Goal: Task Accomplishment & Management: Use online tool/utility

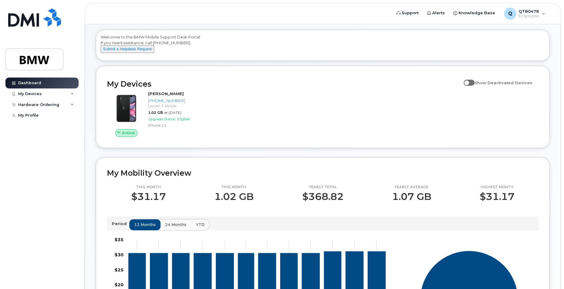
scroll to position [60, 0]
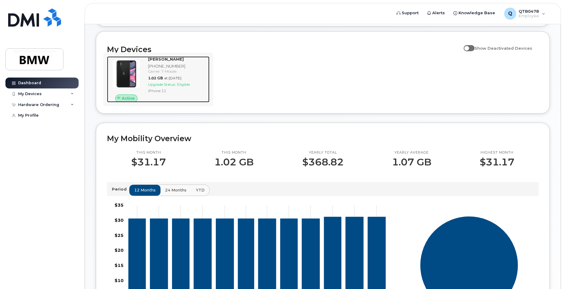
click at [187, 87] on span "Eligible" at bounding box center [183, 84] width 13 height 5
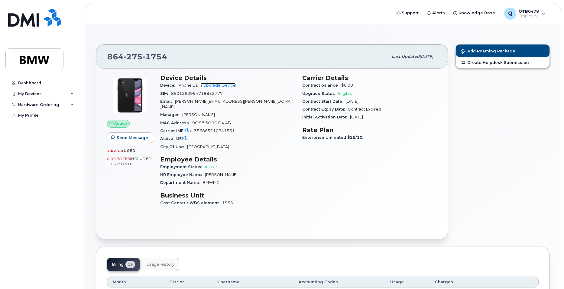
click at [222, 86] on link "+ Upgrade Device" at bounding box center [218, 85] width 35 height 5
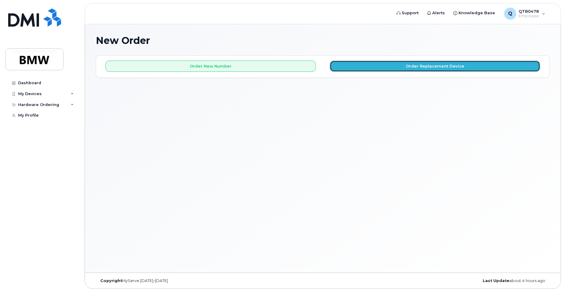
click at [365, 68] on button "Order Replacement Device" at bounding box center [435, 65] width 211 height 11
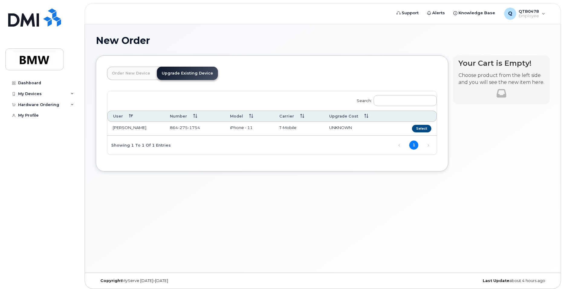
click at [219, 123] on td "864 275 1754" at bounding box center [195, 129] width 60 height 14
click at [215, 127] on td "864 275 1754" at bounding box center [195, 129] width 60 height 14
click at [415, 127] on button "Select" at bounding box center [421, 129] width 19 height 8
